Goal: Complete application form: Complete application form

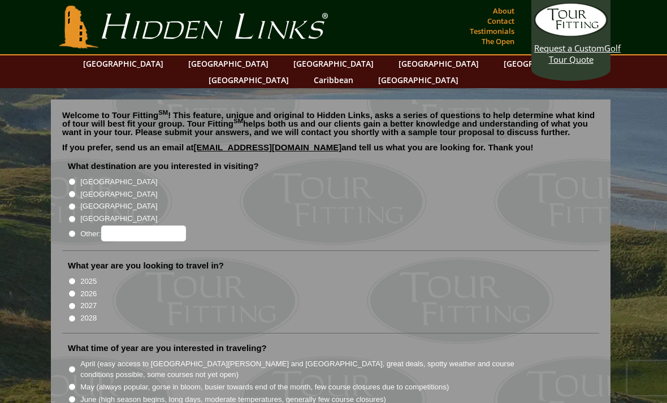
click at [70, 190] on input "[GEOGRAPHIC_DATA]" at bounding box center [71, 193] width 7 height 7
radio input "true"
click at [73, 290] on input "2026" at bounding box center [71, 293] width 7 height 7
radio input "true"
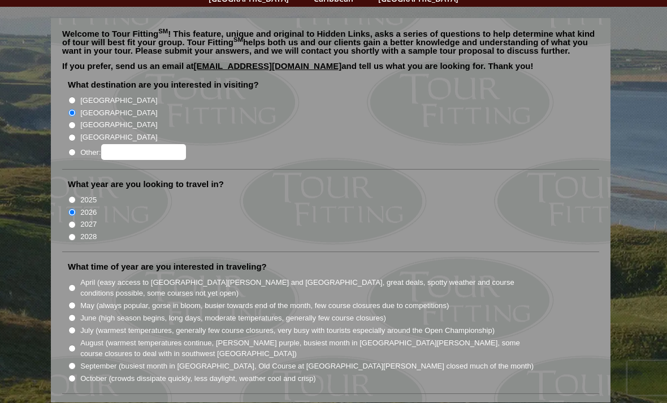
scroll to position [84, 0]
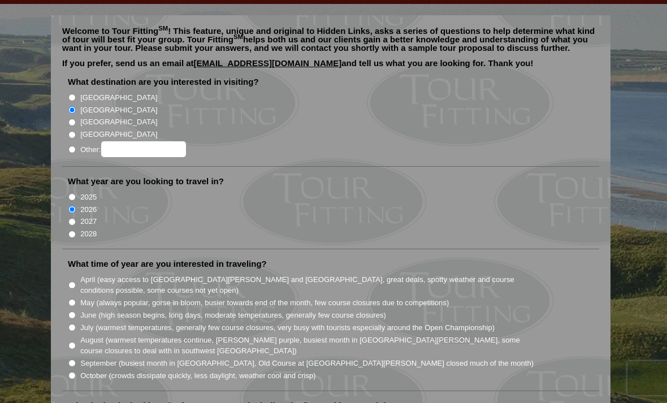
click at [74, 359] on input "September (busiest month in [GEOGRAPHIC_DATA], Old Course at [GEOGRAPHIC_DATA][…" at bounding box center [71, 362] width 7 height 7
radio input "true"
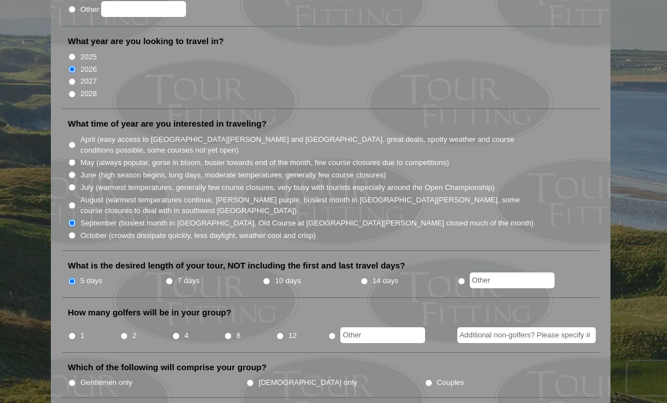
scroll to position [227, 0]
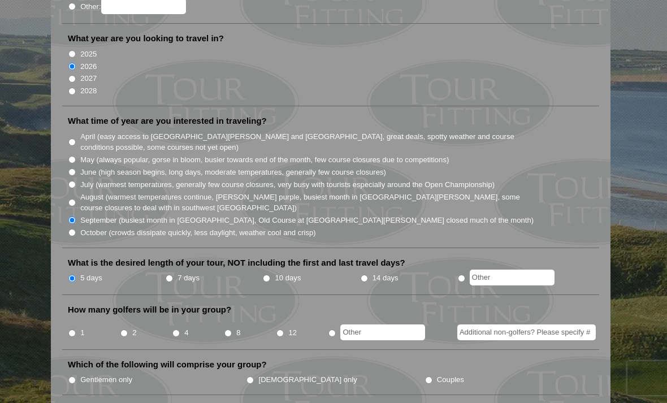
click at [178, 330] on input "4" at bounding box center [175, 333] width 7 height 7
radio input "true"
click at [73, 376] on input "Gentlemen only" at bounding box center [71, 379] width 7 height 7
radio input "true"
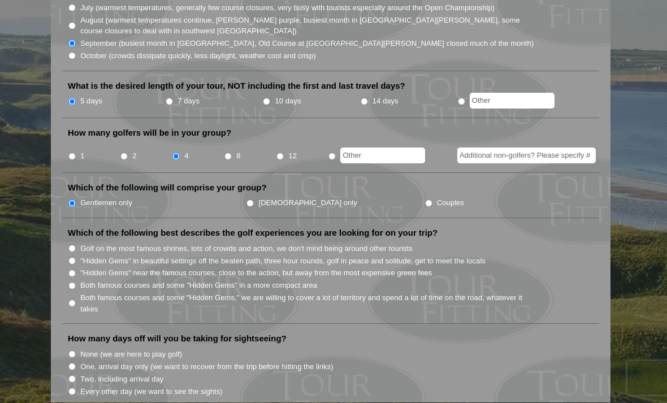
scroll to position [405, 0]
click at [72, 269] on input ""Hidden Gems" near the famous courses, close to the action, but away from the m…" at bounding box center [71, 272] width 7 height 7
radio input "true"
click at [76, 362] on input "One, arrival day only (we want to recover from the trip before hitting the link…" at bounding box center [71, 365] width 7 height 7
radio input "true"
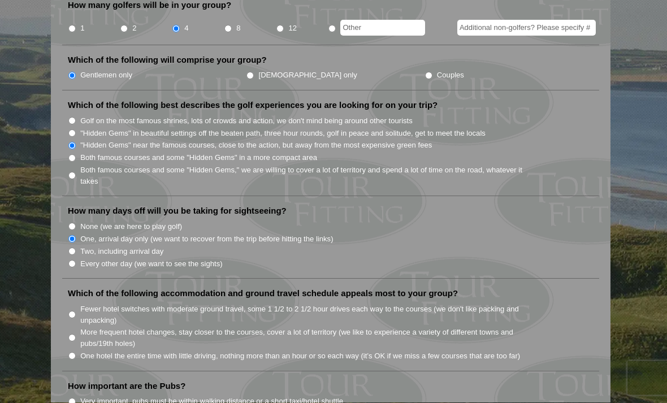
scroll to position [532, 0]
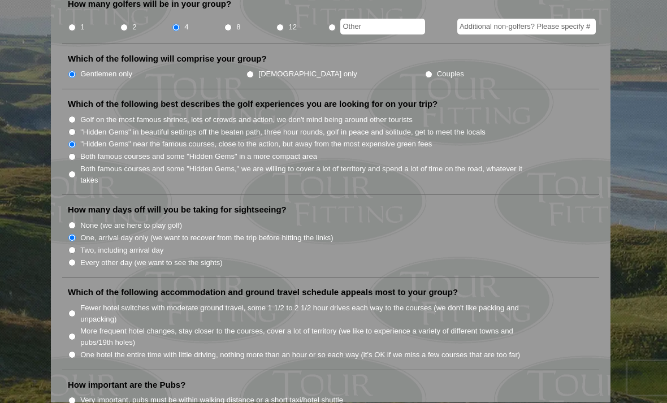
click at [72, 352] on input "One hotel the entire time with little driving, nothing more than an hour or so …" at bounding box center [71, 355] width 7 height 7
radio input "true"
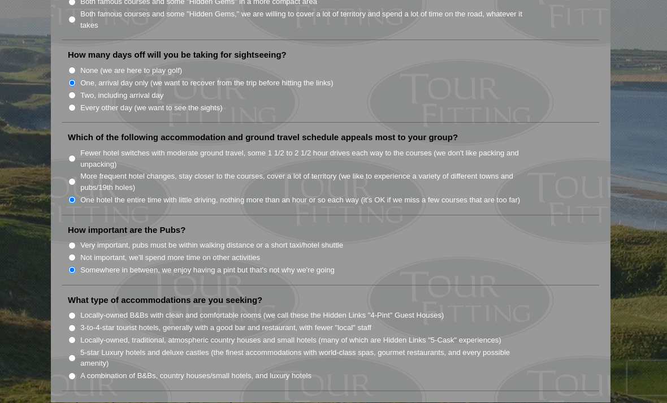
scroll to position [688, 0]
click at [71, 312] on input "Locally-owned B&Bs with clean and comfortable rooms (we call these the Hidden L…" at bounding box center [71, 315] width 7 height 7
radio input "true"
click at [70, 324] on input "3-to-4-star tourist hotels, generally with a good bar and restaurant, with fewe…" at bounding box center [71, 327] width 7 height 7
radio input "true"
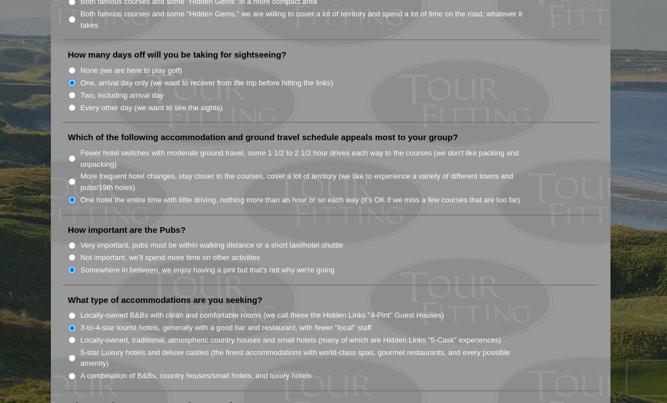
click at [32, 396] on section "Welcome to Tour Fitting SM ! This feature, unique and original to Hidden Links,…" at bounding box center [333, 240] width 667 height 1680
radio input "true"
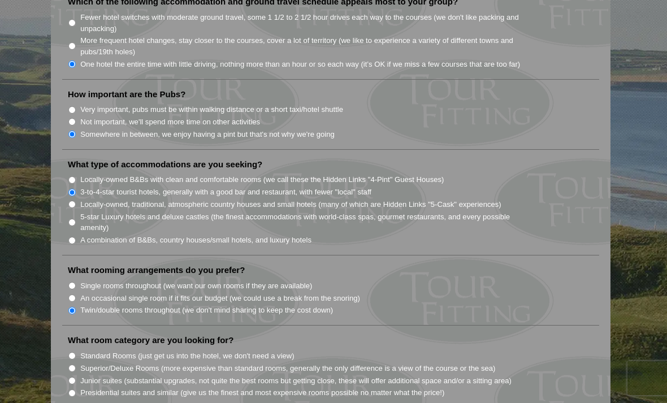
scroll to position [830, 0]
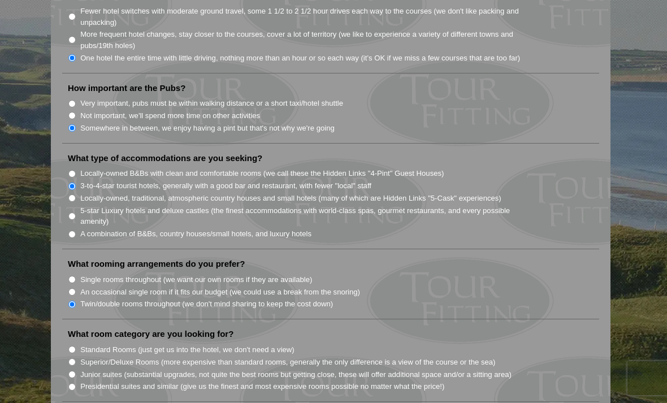
click at [76, 346] on input "Standard Rooms (just get us into the hotel, we don't need a view)" at bounding box center [71, 349] width 7 height 7
radio input "true"
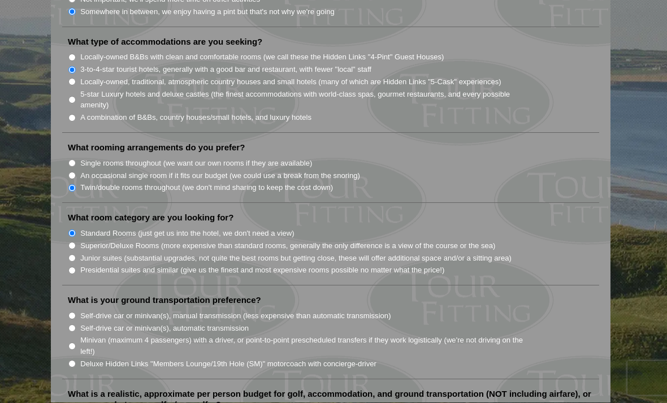
scroll to position [947, 0]
click at [74, 324] on input "Self-drive car or minivan(s), automatic transmission" at bounding box center [71, 327] width 7 height 7
radio input "true"
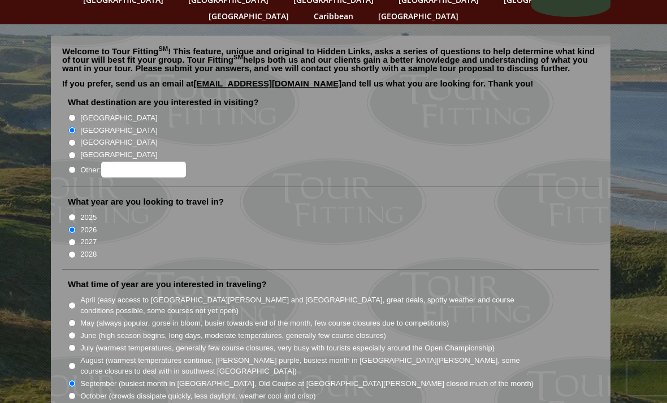
scroll to position [0, 0]
